Goal: Transaction & Acquisition: Book appointment/travel/reservation

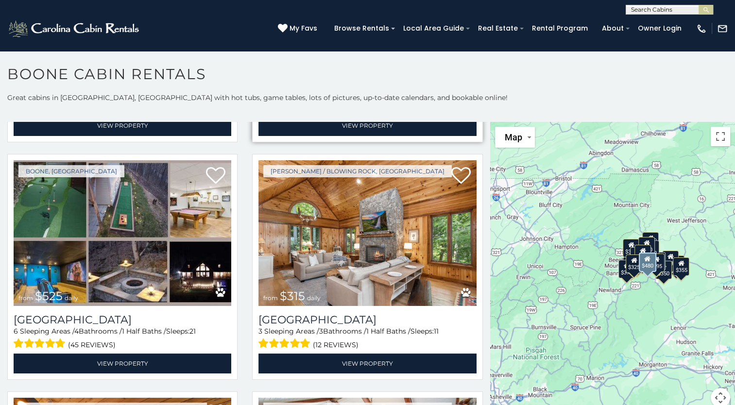
scroll to position [243, 0]
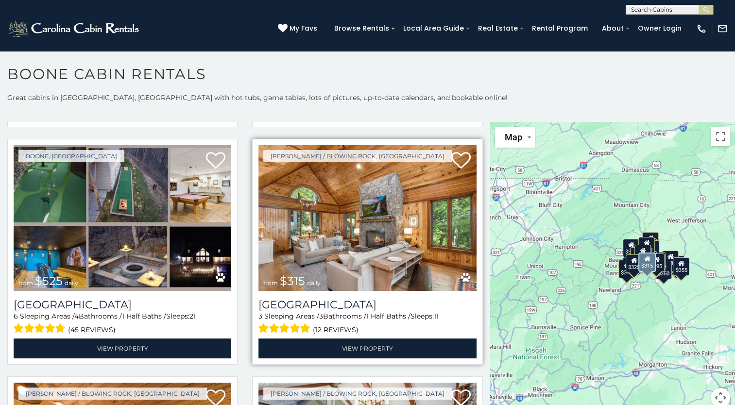
click at [358, 234] on img at bounding box center [367, 218] width 218 height 146
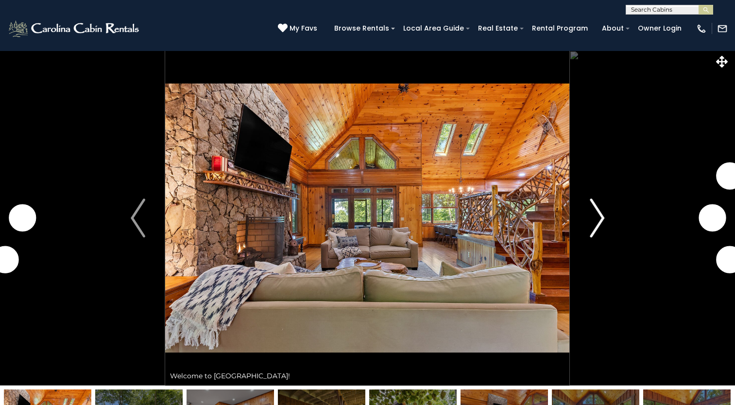
click at [601, 216] on img "Next" at bounding box center [597, 218] width 15 height 39
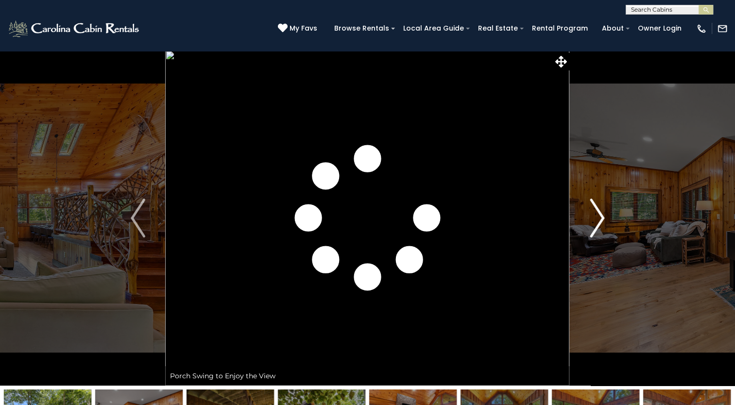
click at [600, 216] on img "Next" at bounding box center [597, 218] width 15 height 39
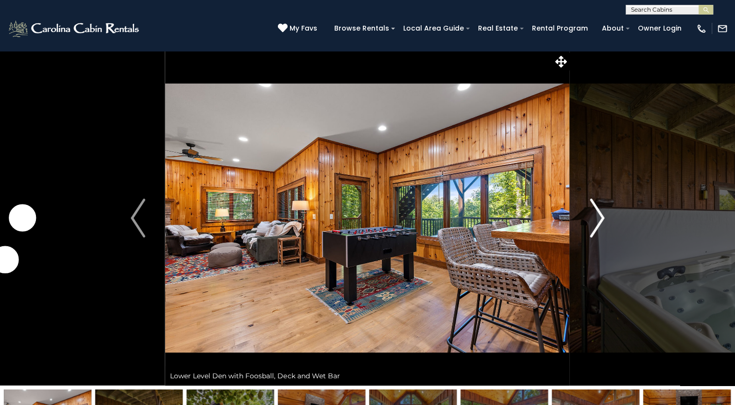
click at [600, 216] on img "Next" at bounding box center [597, 218] width 15 height 39
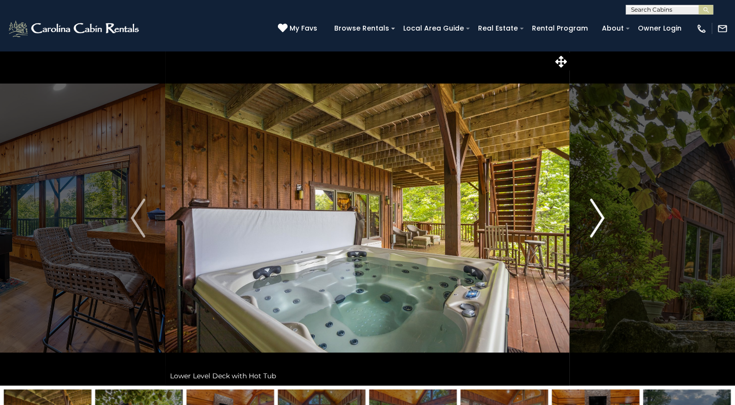
click at [600, 216] on img "Next" at bounding box center [597, 218] width 15 height 39
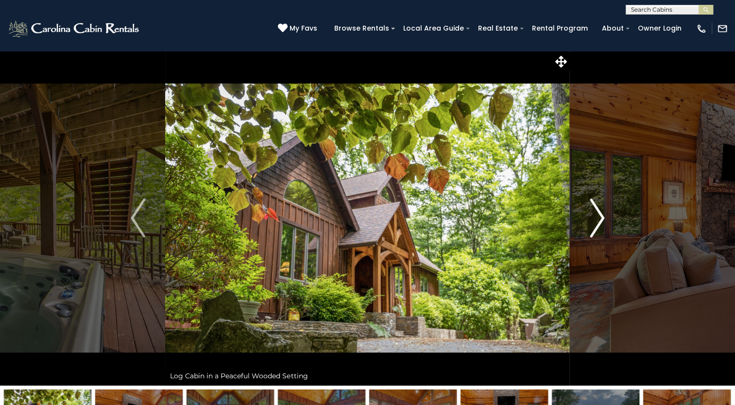
click at [600, 216] on img "Next" at bounding box center [597, 218] width 15 height 39
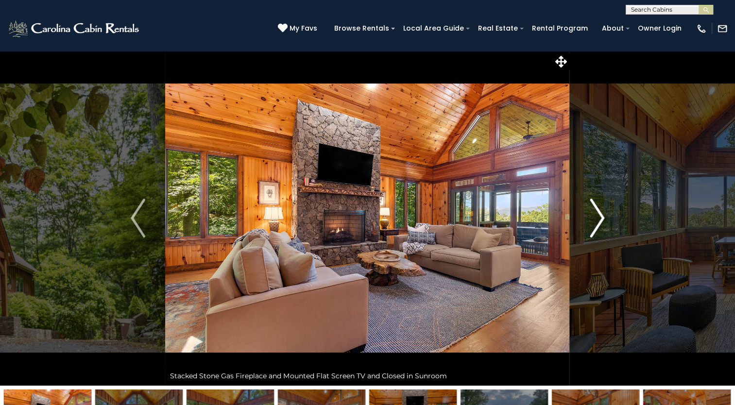
click at [600, 216] on img "Next" at bounding box center [597, 218] width 15 height 39
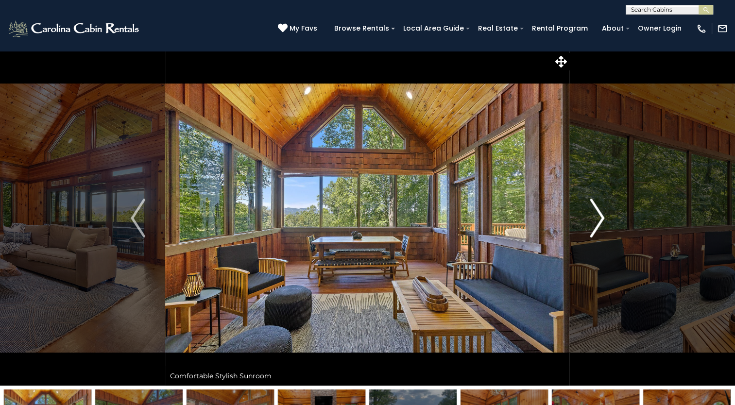
click at [600, 216] on img "Next" at bounding box center [597, 218] width 15 height 39
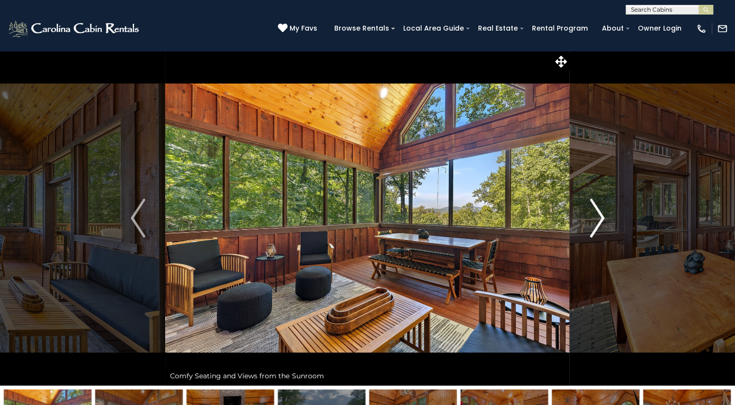
click at [600, 216] on img "Next" at bounding box center [597, 218] width 15 height 39
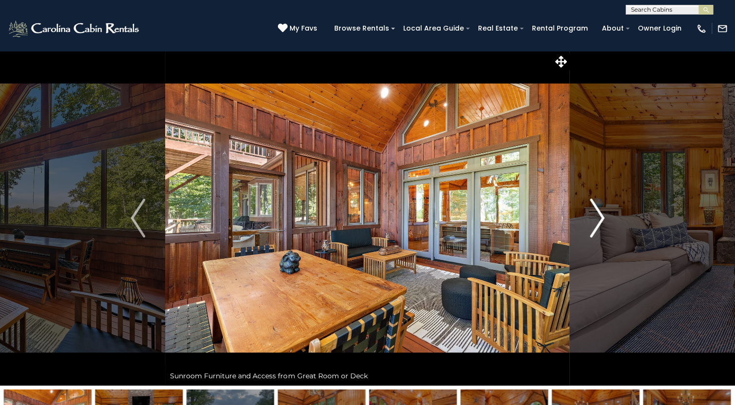
click at [600, 216] on img "Next" at bounding box center [597, 218] width 15 height 39
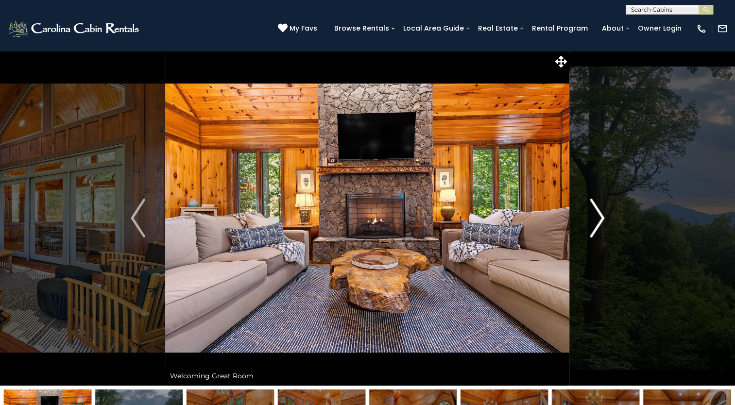
click at [600, 216] on img "Next" at bounding box center [597, 218] width 15 height 39
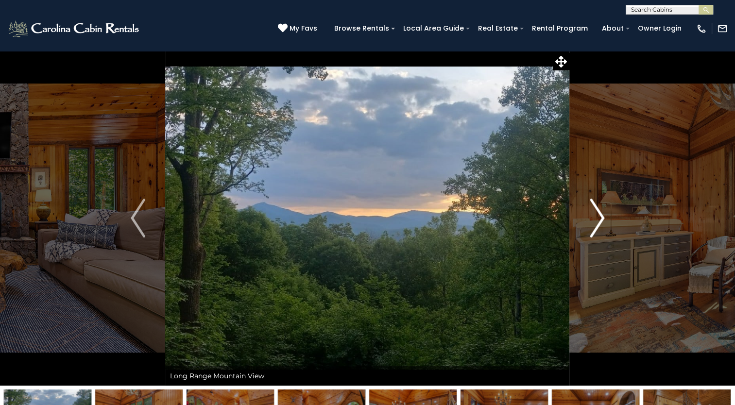
click at [600, 216] on img "Next" at bounding box center [597, 218] width 15 height 39
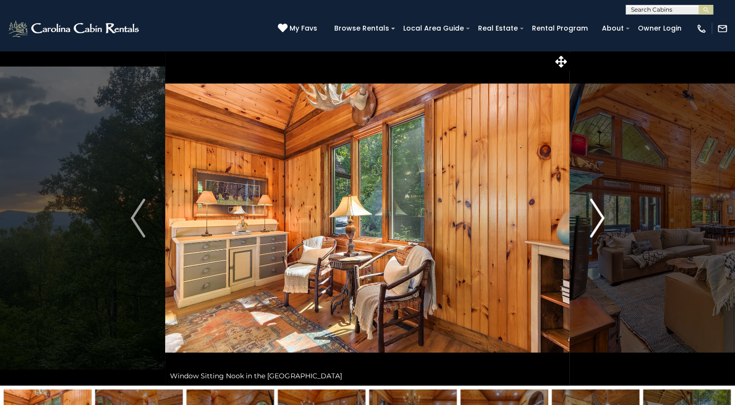
click at [600, 216] on img "Next" at bounding box center [597, 218] width 15 height 39
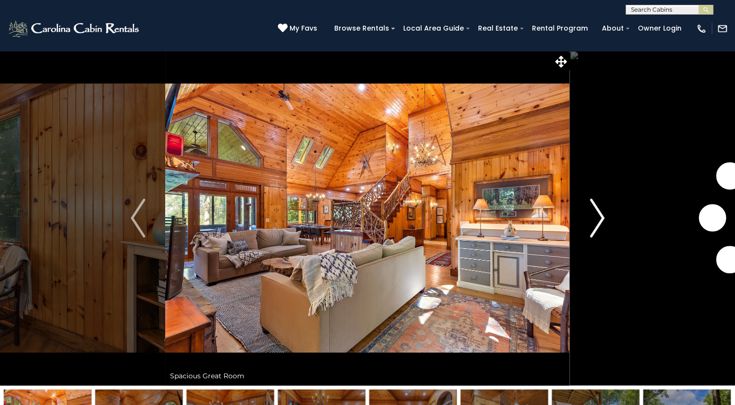
click at [600, 216] on img "Next" at bounding box center [597, 218] width 15 height 39
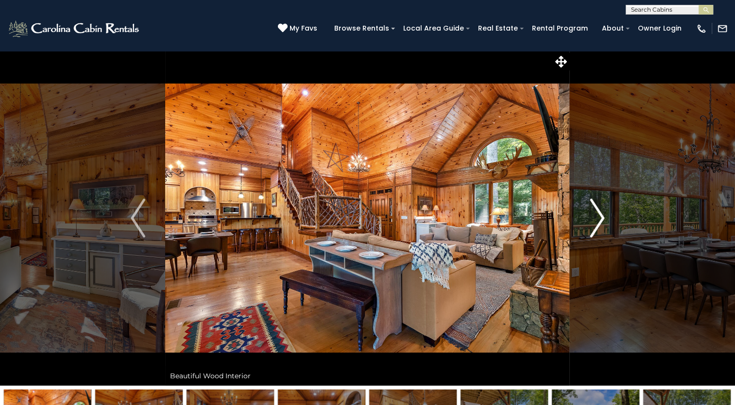
click at [600, 216] on img "Next" at bounding box center [597, 218] width 15 height 39
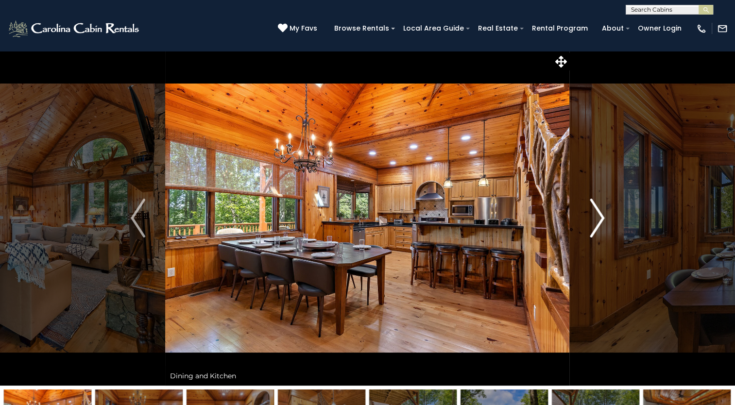
click at [600, 216] on img "Next" at bounding box center [597, 218] width 15 height 39
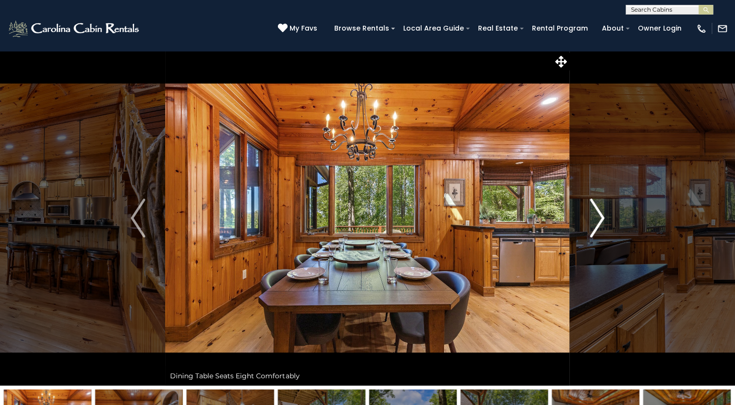
click at [600, 216] on img "Next" at bounding box center [597, 218] width 15 height 39
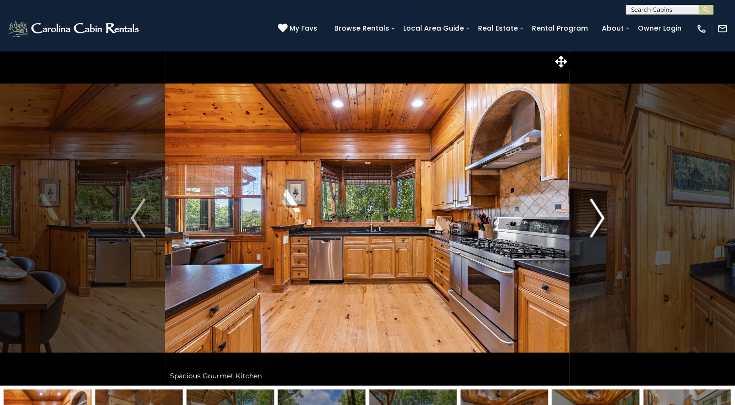
click at [600, 216] on img "Next" at bounding box center [597, 218] width 15 height 39
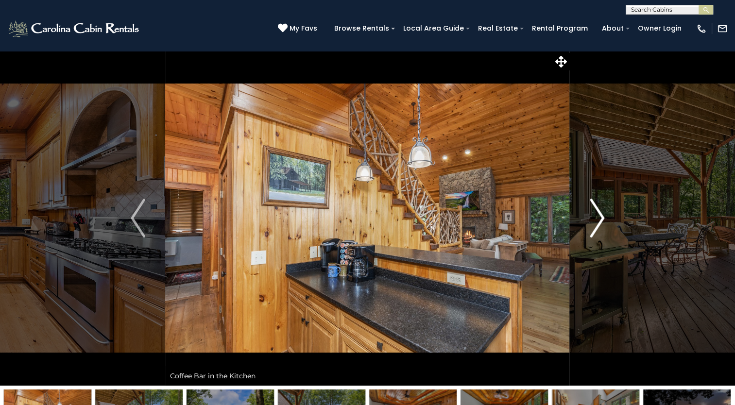
click at [600, 216] on img "Next" at bounding box center [597, 218] width 15 height 39
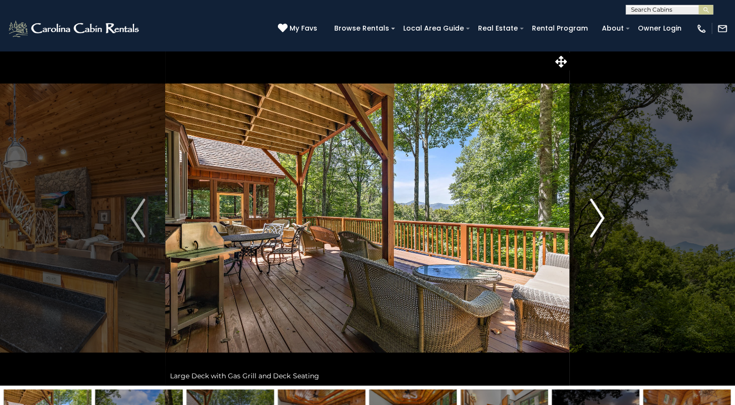
click at [600, 216] on img "Next" at bounding box center [597, 218] width 15 height 39
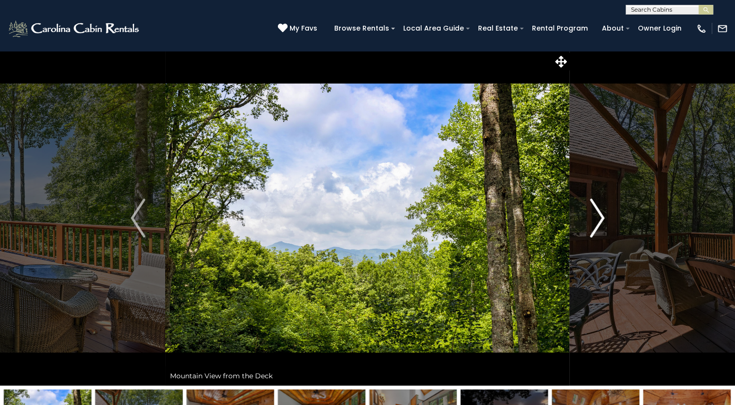
click at [600, 216] on img "Next" at bounding box center [597, 218] width 15 height 39
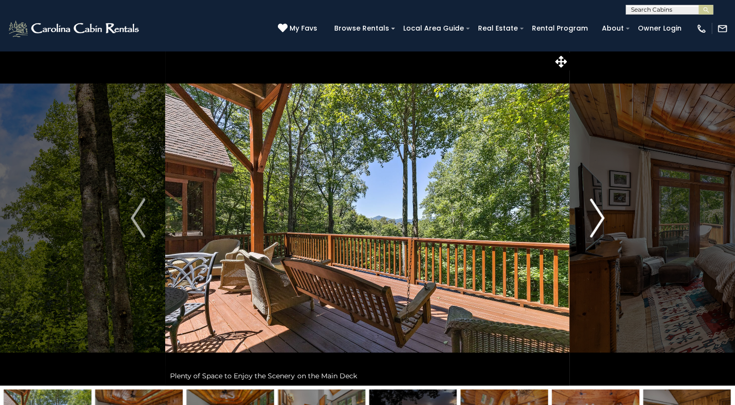
click at [600, 216] on img "Next" at bounding box center [597, 218] width 15 height 39
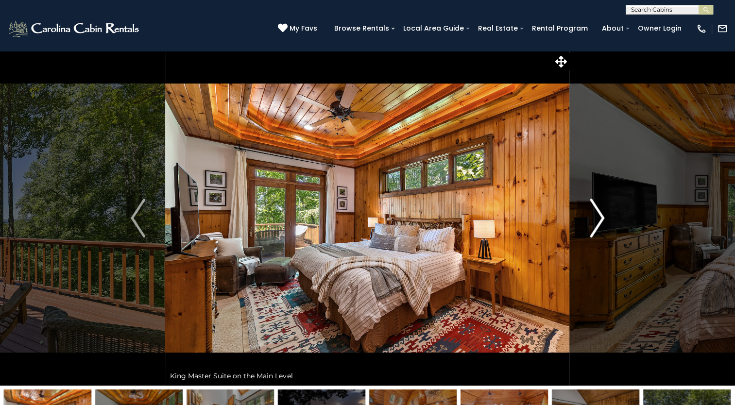
click at [600, 216] on img "Next" at bounding box center [597, 218] width 15 height 39
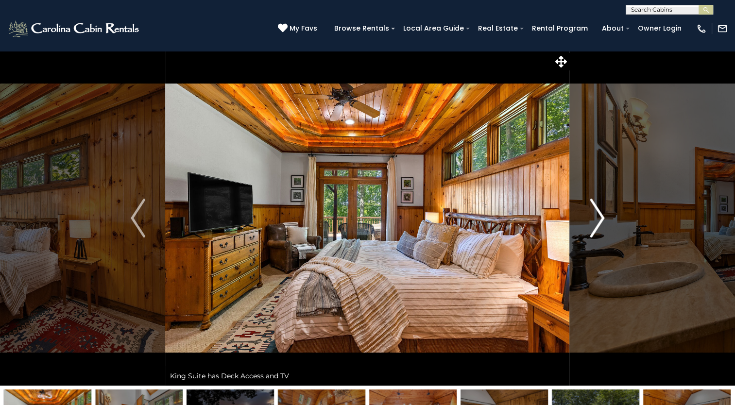
click at [600, 216] on img "Next" at bounding box center [597, 218] width 15 height 39
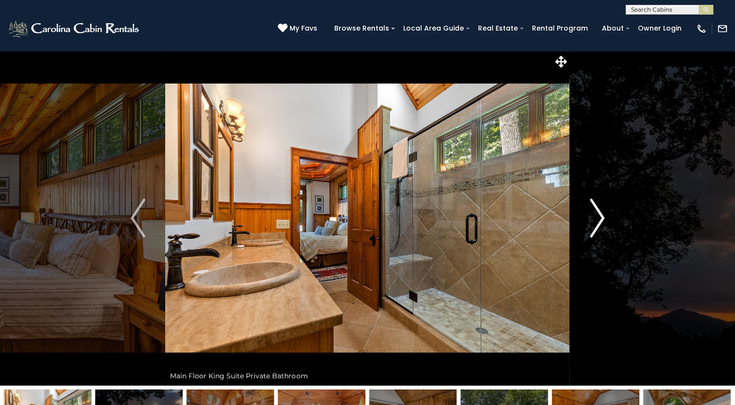
click at [600, 216] on img "Next" at bounding box center [597, 218] width 15 height 39
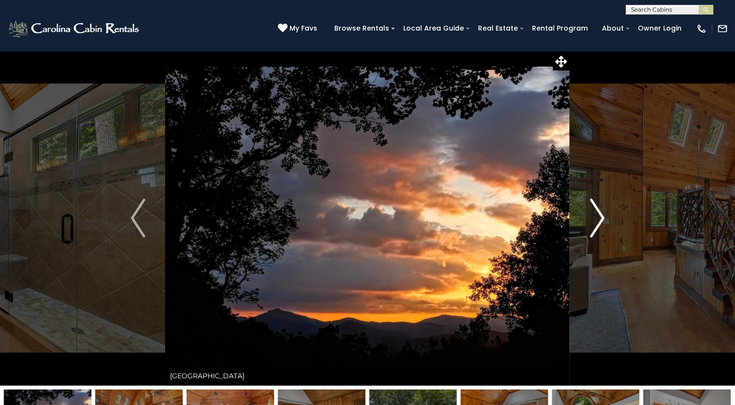
click at [600, 216] on img "Next" at bounding box center [597, 218] width 15 height 39
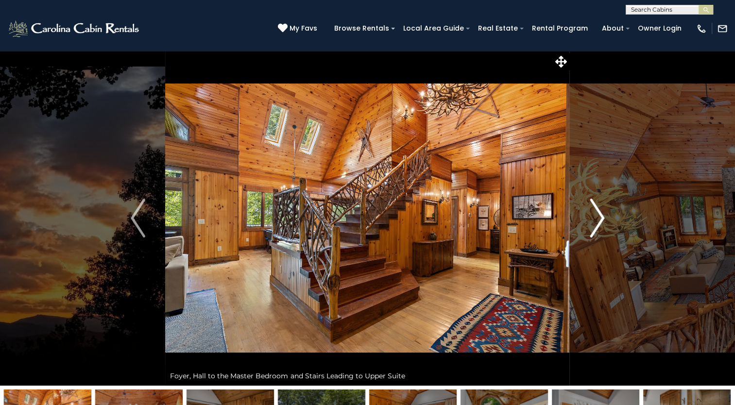
click at [600, 216] on img "Next" at bounding box center [597, 218] width 15 height 39
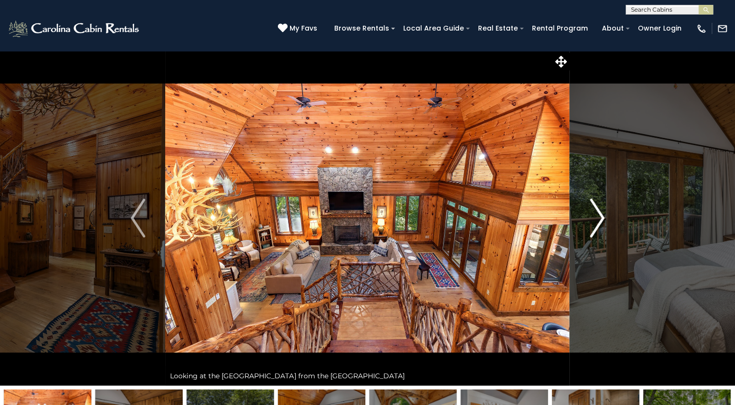
click at [600, 216] on img "Next" at bounding box center [597, 218] width 15 height 39
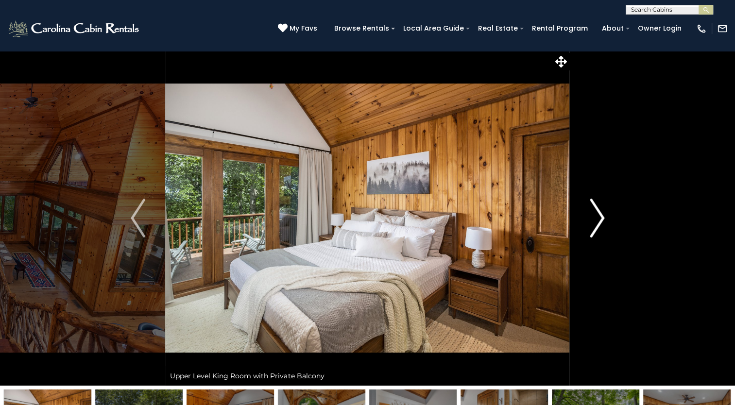
click at [600, 216] on img "Next" at bounding box center [597, 218] width 15 height 39
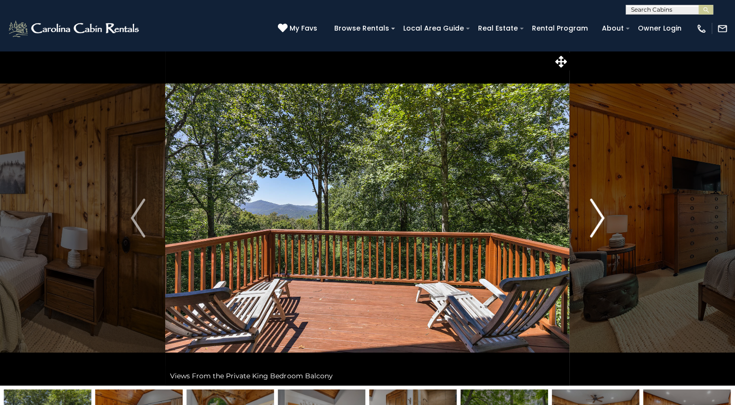
click at [600, 216] on img "Next" at bounding box center [597, 218] width 15 height 39
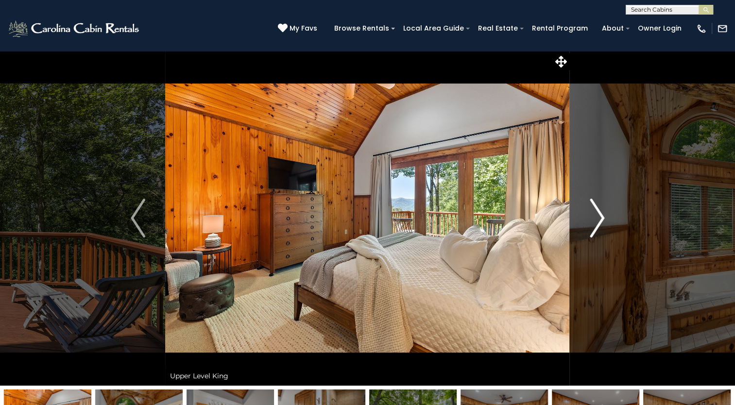
click at [600, 216] on img "Next" at bounding box center [597, 218] width 15 height 39
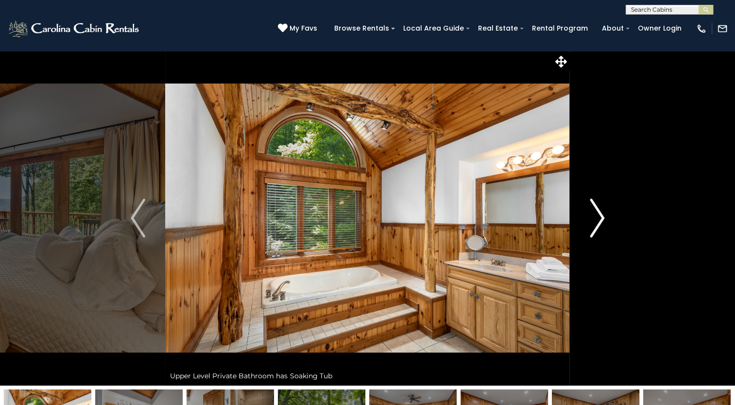
click at [600, 216] on img "Next" at bounding box center [597, 218] width 15 height 39
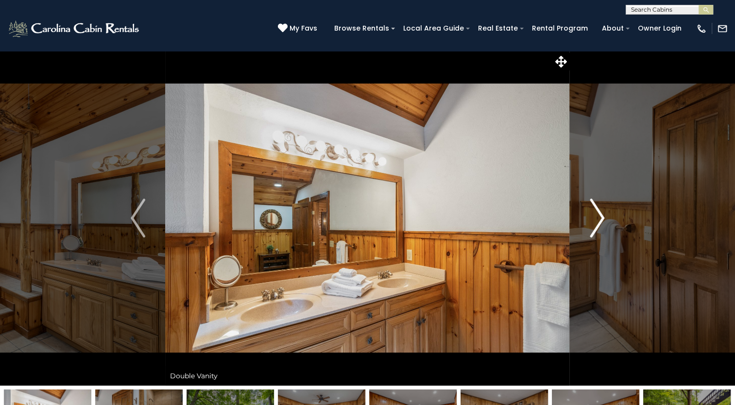
click at [600, 216] on img "Next" at bounding box center [597, 218] width 15 height 39
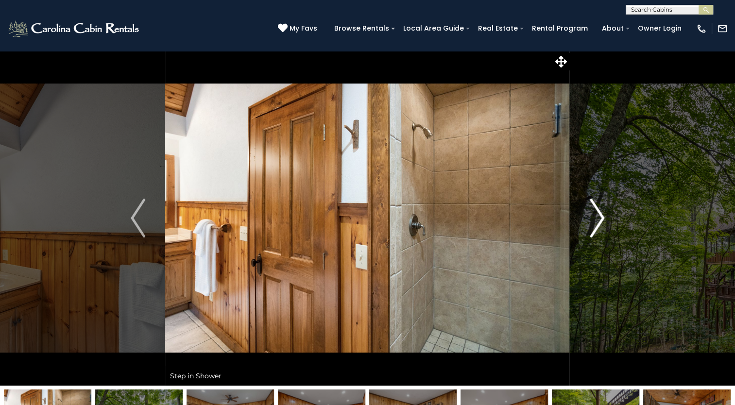
click at [600, 216] on img "Next" at bounding box center [597, 218] width 15 height 39
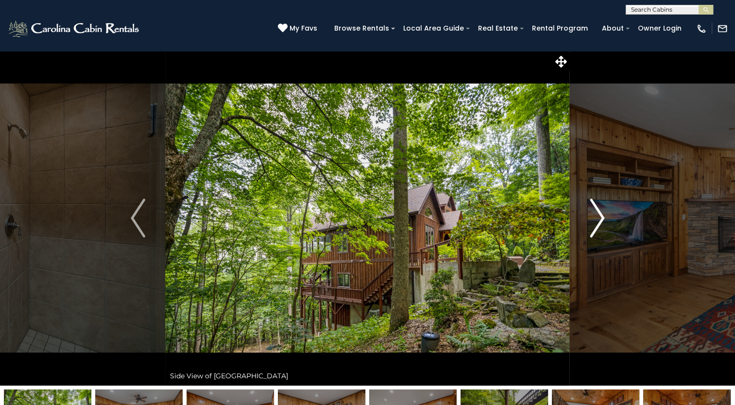
click at [600, 216] on img "Next" at bounding box center [597, 218] width 15 height 39
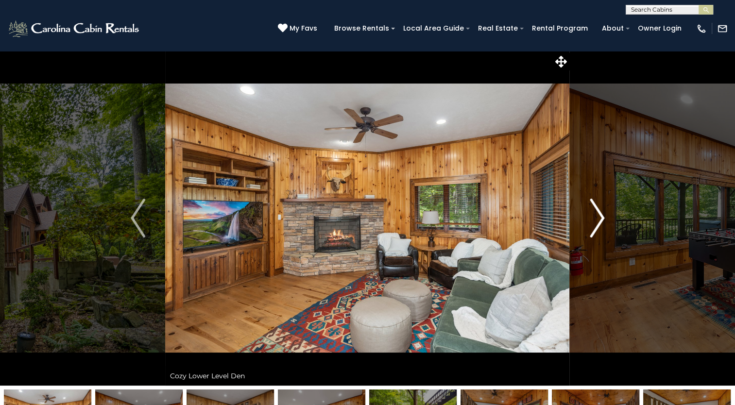
click at [600, 216] on img "Next" at bounding box center [597, 218] width 15 height 39
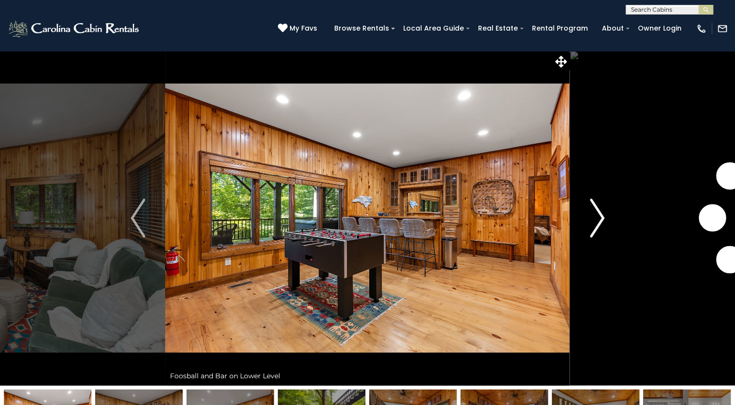
click at [600, 216] on img "Next" at bounding box center [597, 218] width 15 height 39
